Goal: Navigation & Orientation: Go to known website

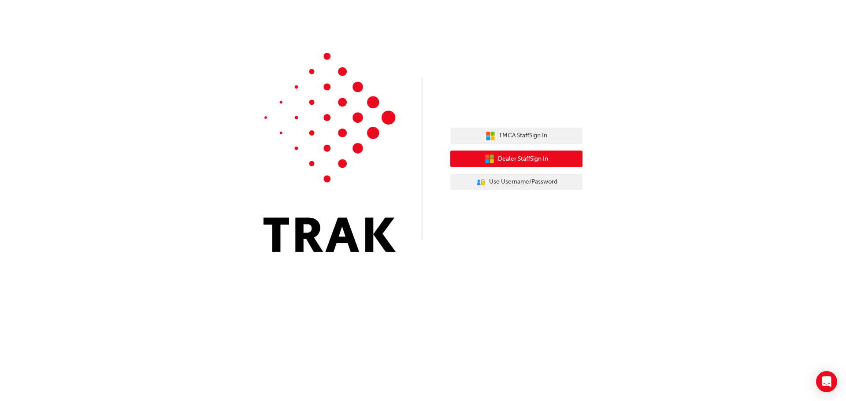
click at [505, 157] on span "Dealer Staff Sign In" at bounding box center [523, 159] width 50 height 10
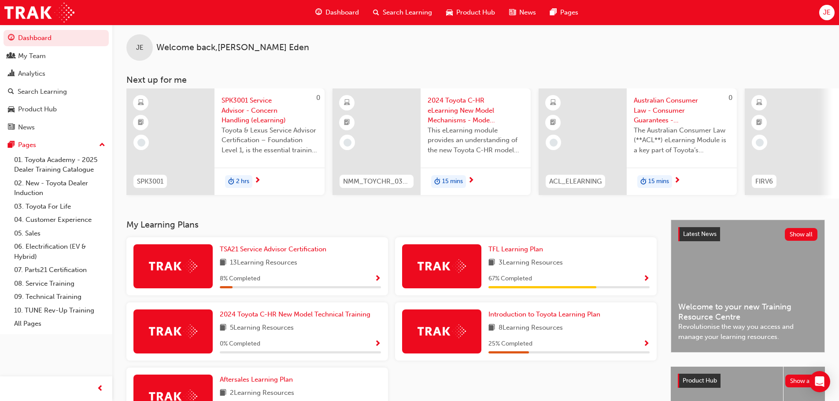
scroll to position [11, 0]
